Goal: Task Accomplishment & Management: Complete application form

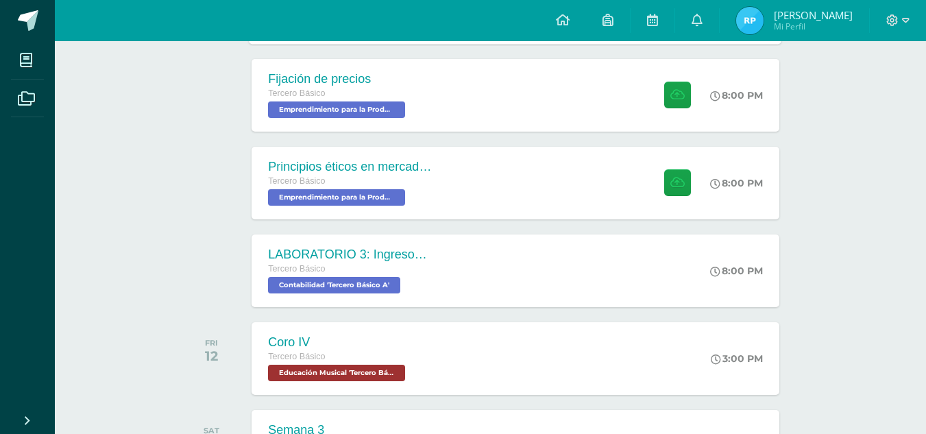
scroll to position [300, 0]
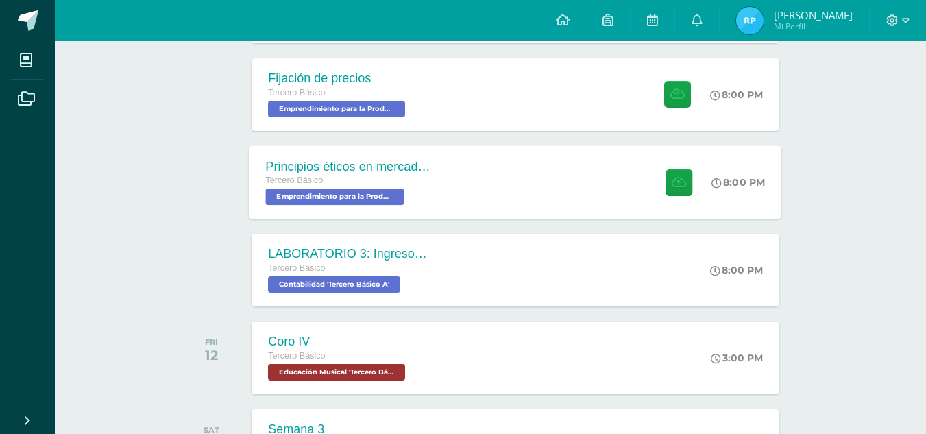
click at [443, 162] on div "Principios éticos en mercadotecnia y publicidad Tercero Básico Emprendimiento p…" at bounding box center [348, 181] width 199 height 73
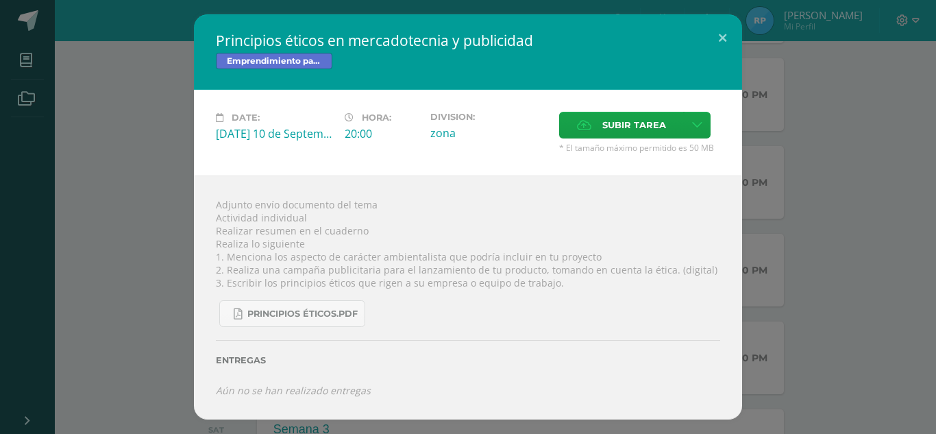
click at [570, 139] on div "Subir tarea" at bounding box center [639, 127] width 161 height 30
click at [574, 124] on label "Subir tarea" at bounding box center [621, 125] width 125 height 27
click at [0, 0] on input "Subir tarea" at bounding box center [0, 0] width 0 height 0
click at [608, 132] on span "Subir tarea" at bounding box center [634, 124] width 64 height 25
click at [0, 0] on input "Subir tarea" at bounding box center [0, 0] width 0 height 0
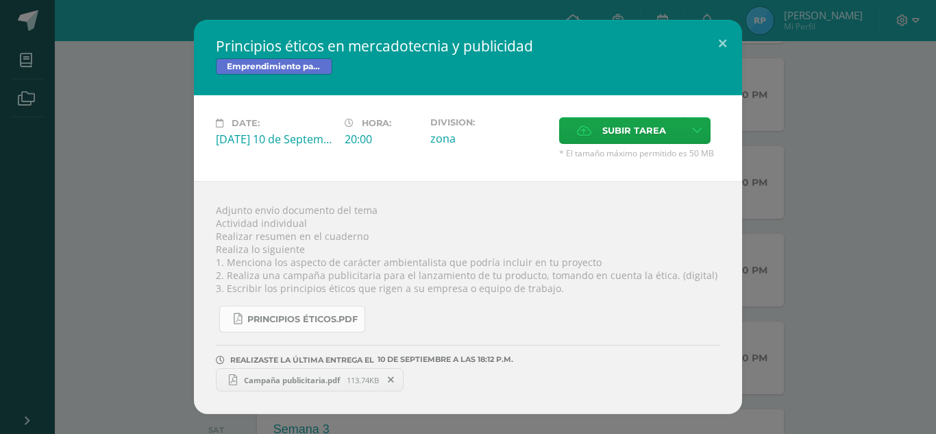
click at [317, 331] on link "Principios éticos.pdf" at bounding box center [292, 319] width 146 height 27
click at [565, 130] on label "Subir tarea" at bounding box center [621, 130] width 125 height 27
click at [0, 0] on input "Subir tarea" at bounding box center [0, 0] width 0 height 0
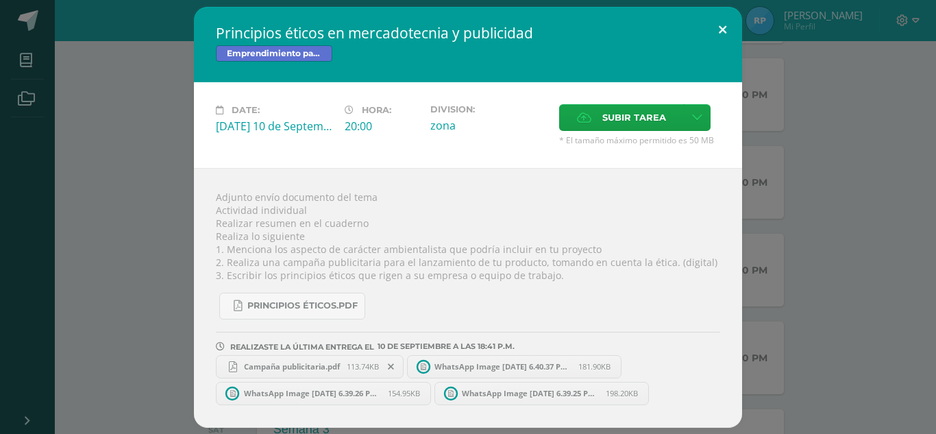
click at [709, 25] on button at bounding box center [722, 30] width 39 height 47
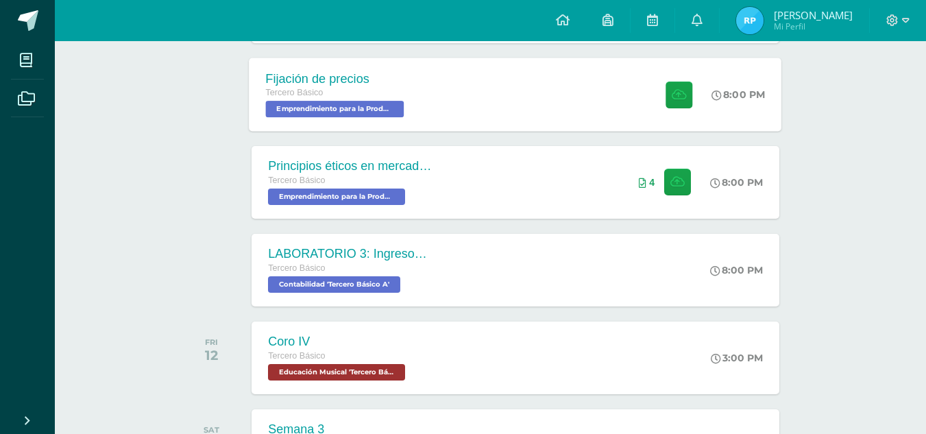
click at [512, 106] on div "Fijación de precios Tercero Básico Emprendimiento para la Productividad 'Tercer…" at bounding box center [515, 94] width 532 height 73
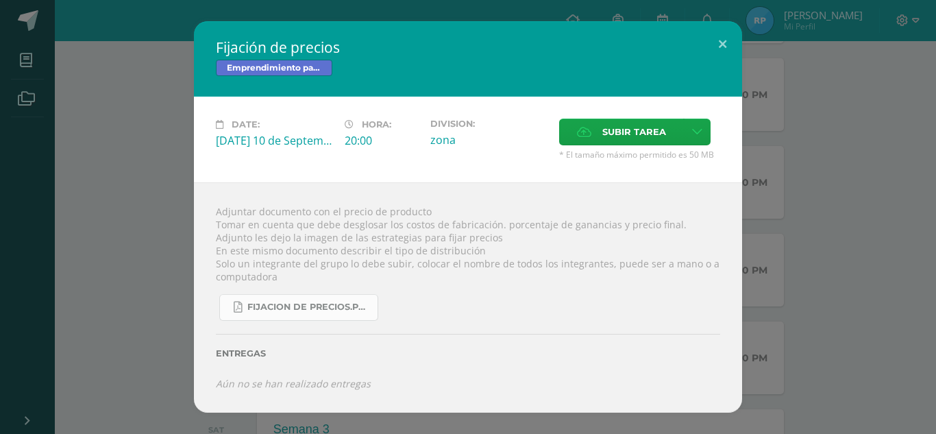
click at [360, 305] on span "fijacion de precios.pdf" at bounding box center [308, 306] width 123 height 11
click at [688, 60] on div "Emprendimiento para la Productividad" at bounding box center [468, 70] width 504 height 20
click at [720, 51] on button at bounding box center [722, 44] width 39 height 47
